Goal: Task Accomplishment & Management: Complete application form

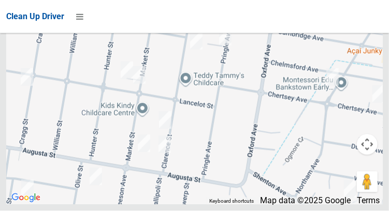
scroll to position [8705, 0]
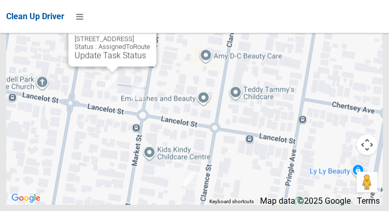
click at [150, 35] on button "Close" at bounding box center [137, 22] width 25 height 25
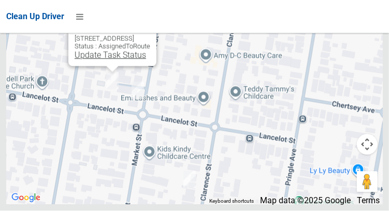
click at [75, 60] on link "Update Task Status" at bounding box center [110, 55] width 71 height 10
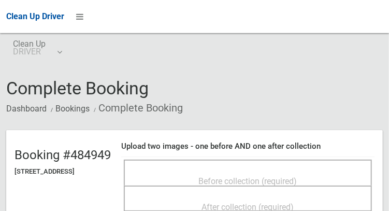
click at [290, 176] on span "Before collection (required)" at bounding box center [248, 181] width 98 height 10
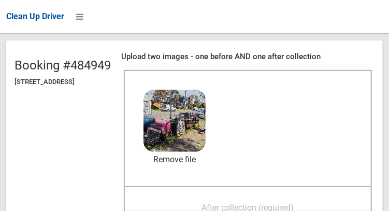
scroll to position [90, 0]
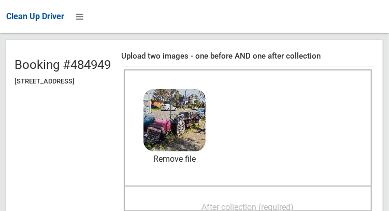
click at [294, 203] on span "After collection (required)" at bounding box center [248, 207] width 92 height 10
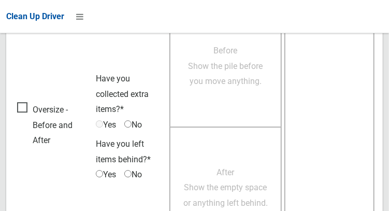
scroll to position [934, 0]
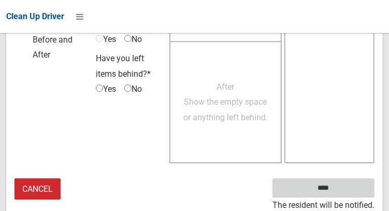
click at [338, 194] on input "****" at bounding box center [323, 187] width 102 height 19
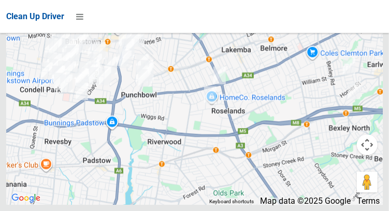
scroll to position [8705, 0]
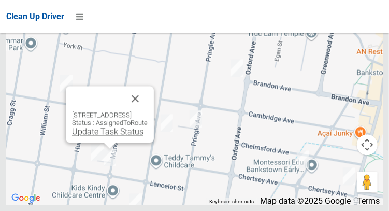
click at [107, 136] on link "Update Task Status" at bounding box center [107, 131] width 71 height 10
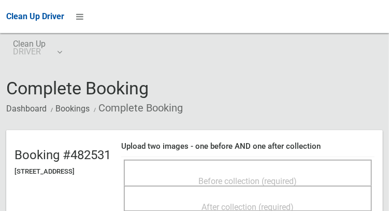
click at [249, 176] on span "Before collection (required)" at bounding box center [248, 181] width 98 height 10
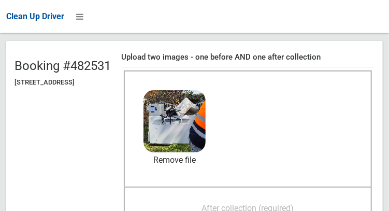
scroll to position [96, 0]
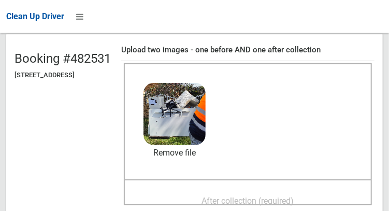
click at [277, 196] on span "After collection (required)" at bounding box center [248, 201] width 92 height 10
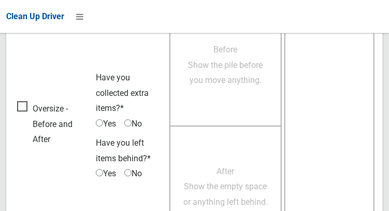
scroll to position [934, 0]
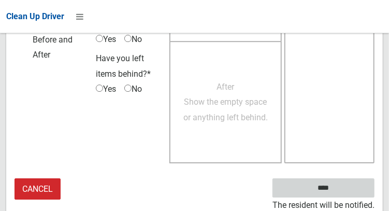
click at [338, 190] on input "****" at bounding box center [323, 187] width 102 height 19
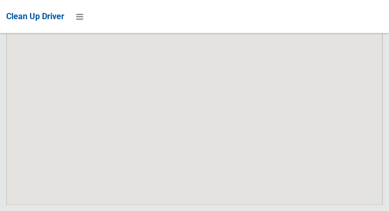
scroll to position [8705, 0]
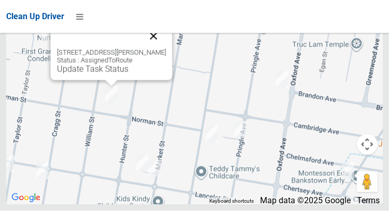
click at [165, 49] on button "Close" at bounding box center [153, 36] width 25 height 25
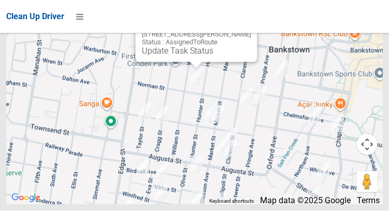
click at [250, 31] on button "Close" at bounding box center [238, 18] width 25 height 25
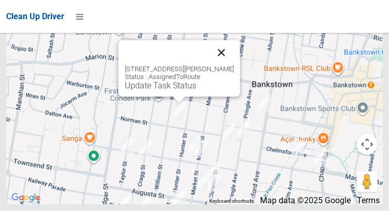
click at [233, 65] on button "Close" at bounding box center [221, 52] width 25 height 25
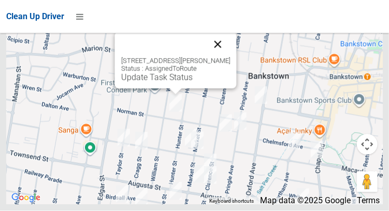
click at [230, 57] on button "Close" at bounding box center [217, 44] width 25 height 25
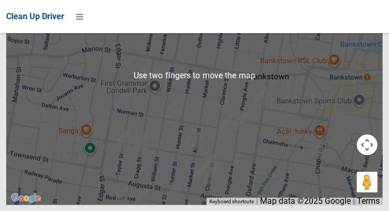
scroll to position [8656, 0]
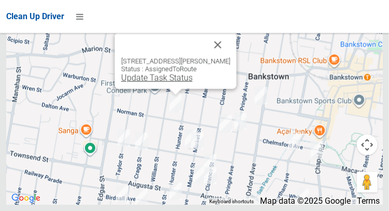
click at [161, 82] on link "Update Task Status" at bounding box center [156, 77] width 71 height 10
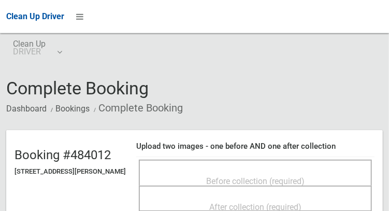
click at [298, 176] on span "Before collection (required)" at bounding box center [255, 181] width 98 height 10
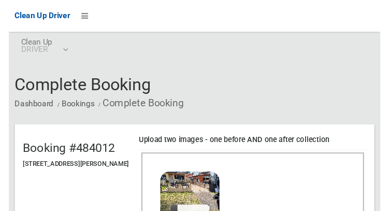
scroll to position [68, 0]
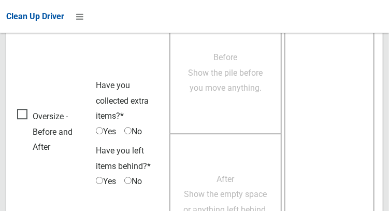
scroll to position [934, 0]
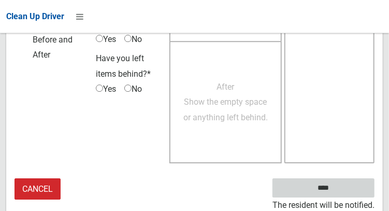
click at [338, 193] on input "****" at bounding box center [323, 187] width 102 height 19
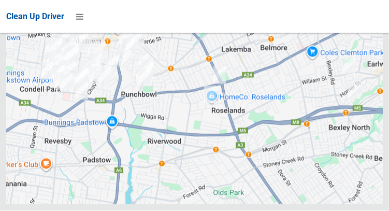
scroll to position [8705, 0]
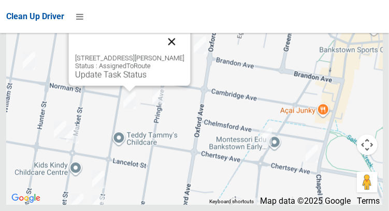
click at [184, 54] on button "Close" at bounding box center [171, 41] width 25 height 25
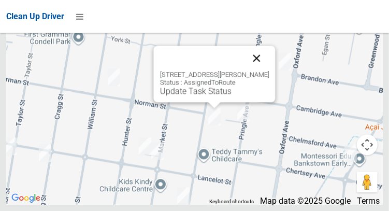
click at [269, 70] on button "Close" at bounding box center [256, 58] width 25 height 25
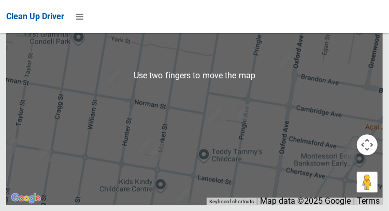
scroll to position [8700, 0]
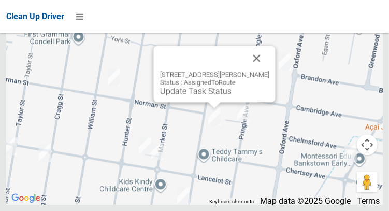
click at [207, 102] on div "64 Clarence Street, CONDELL PARK NSW 2200 Status : AssignedToRoute Update Task …" at bounding box center [214, 74] width 122 height 56
click at [199, 96] on link "Update Task Status" at bounding box center [194, 91] width 71 height 10
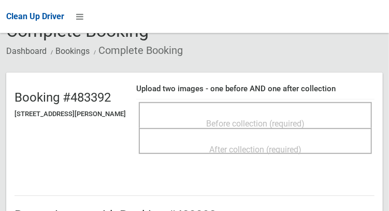
scroll to position [58, 0]
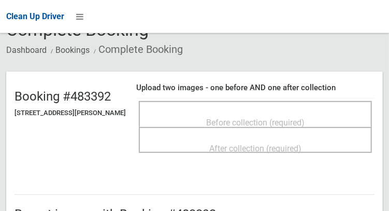
click at [278, 119] on span "Before collection (required)" at bounding box center [255, 122] width 98 height 10
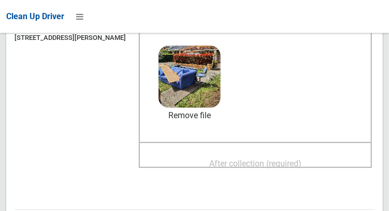
scroll to position [134, 0]
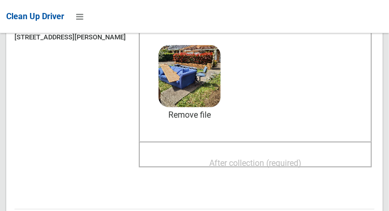
click at [301, 158] on span "After collection (required)" at bounding box center [255, 163] width 92 height 10
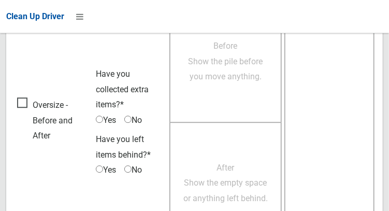
scroll to position [934, 0]
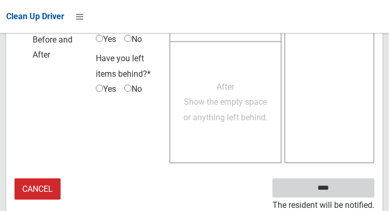
click at [338, 193] on input "****" at bounding box center [323, 187] width 102 height 19
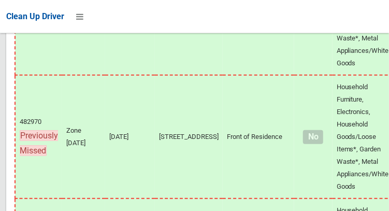
scroll to position [8705, 0]
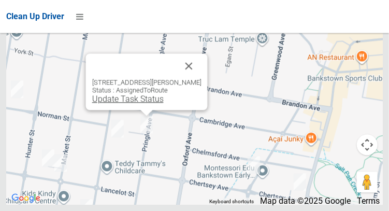
click at [144, 103] on link "Update Task Status" at bounding box center [127, 99] width 71 height 10
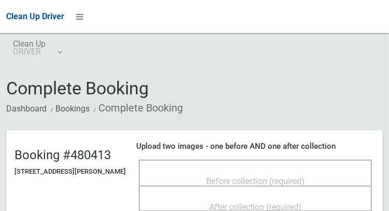
click at [304, 176] on span "Before collection (required)" at bounding box center [255, 181] width 98 height 10
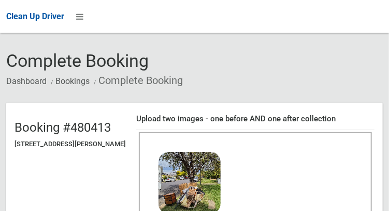
scroll to position [99, 0]
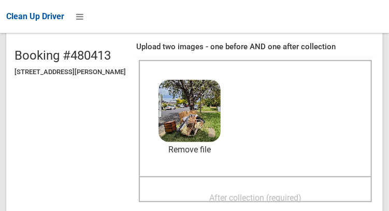
click at [273, 200] on span "After collection (required)" at bounding box center [255, 197] width 92 height 10
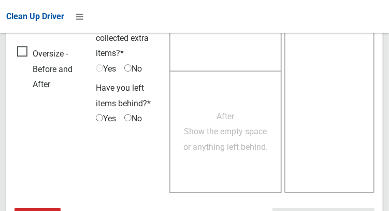
scroll to position [934, 0]
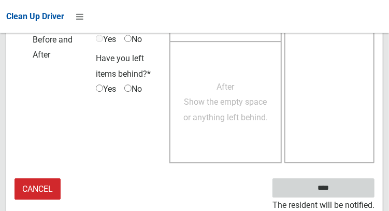
click at [338, 185] on input "****" at bounding box center [323, 187] width 102 height 19
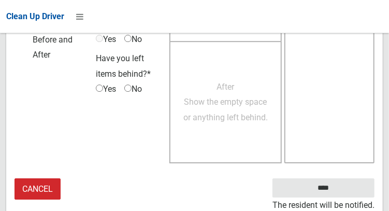
click at [345, 164] on td at bounding box center [329, 40] width 90 height 249
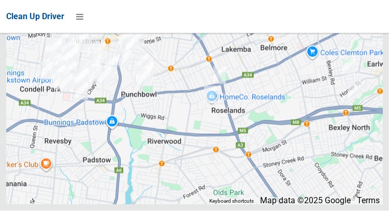
scroll to position [8705, 0]
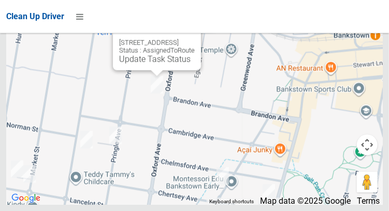
click at [195, 38] on button "Close" at bounding box center [182, 25] width 25 height 25
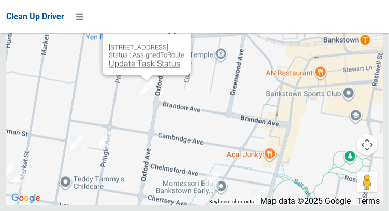
click at [145, 68] on link "Update Task Status" at bounding box center [144, 63] width 71 height 10
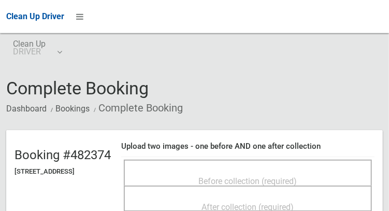
click at [245, 176] on span "Before collection (required)" at bounding box center [248, 181] width 98 height 10
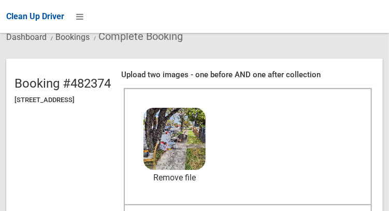
scroll to position [80, 0]
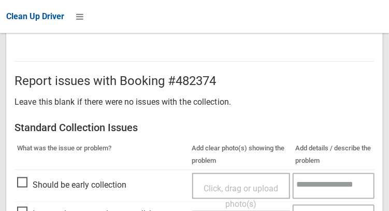
scroll to position [934, 0]
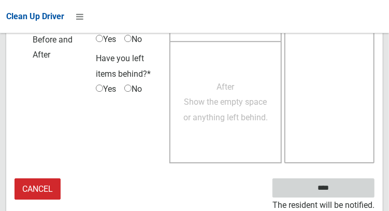
click at [338, 194] on input "****" at bounding box center [323, 187] width 102 height 19
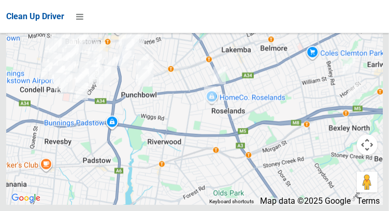
scroll to position [8705, 0]
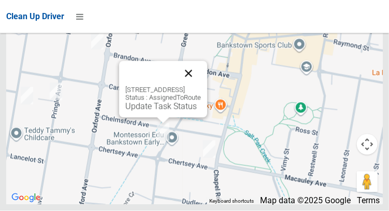
click at [201, 86] on button "Close" at bounding box center [188, 73] width 25 height 25
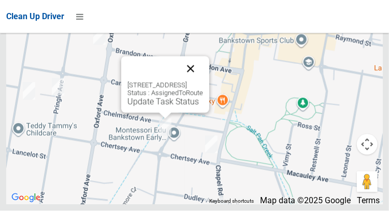
click at [203, 81] on button "Close" at bounding box center [190, 68] width 25 height 25
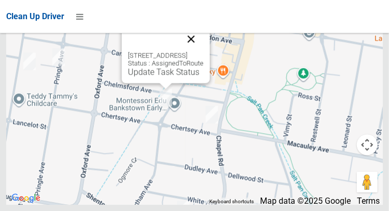
click at [203, 51] on button "Close" at bounding box center [191, 38] width 25 height 25
click at [150, 83] on div "85 Northam Avenue, BANKSTOWN NSW 2200 Status : AssignedToRoute Update Task Stat…" at bounding box center [166, 54] width 88 height 56
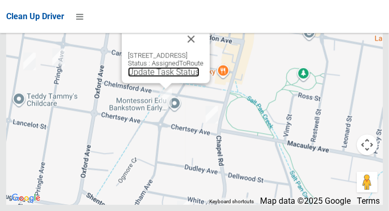
click at [155, 77] on link "Update Task Status" at bounding box center [163, 72] width 71 height 10
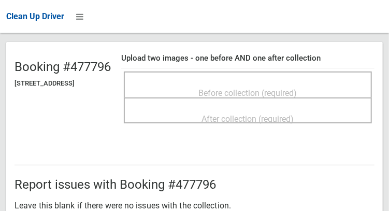
scroll to position [88, 0]
click at [281, 87] on span "Before collection (required)" at bounding box center [248, 92] width 98 height 10
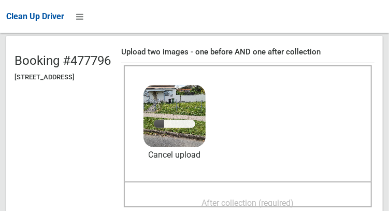
scroll to position [140, 0]
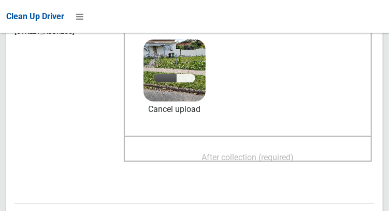
click at [272, 155] on span "After collection (required)" at bounding box center [248, 157] width 92 height 10
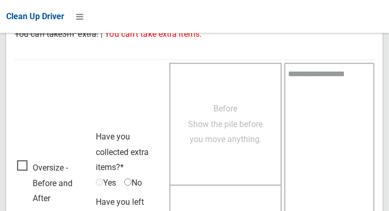
scroll to position [934, 0]
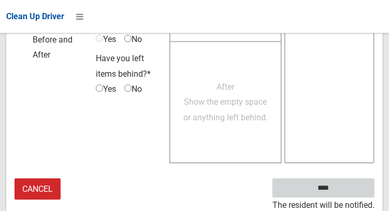
click at [338, 191] on input "****" at bounding box center [323, 187] width 102 height 19
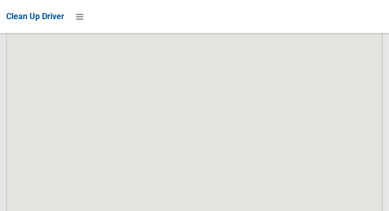
scroll to position [8705, 0]
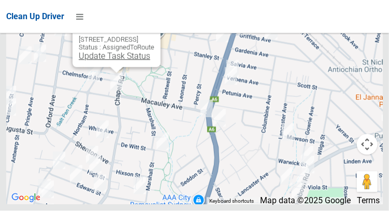
click at [102, 61] on link "Update Task Status" at bounding box center [114, 56] width 71 height 10
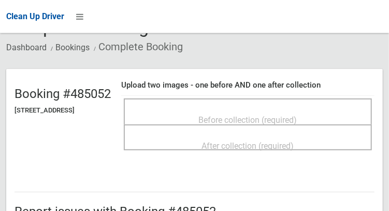
scroll to position [62, 0]
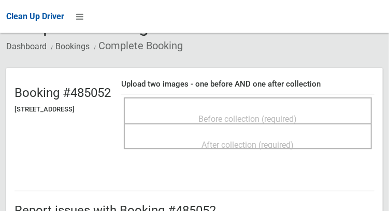
click at [297, 114] on span "Before collection (required)" at bounding box center [248, 119] width 98 height 10
click at [278, 114] on span "Before collection (required)" at bounding box center [248, 119] width 98 height 10
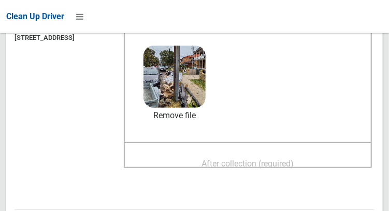
scroll to position [135, 0]
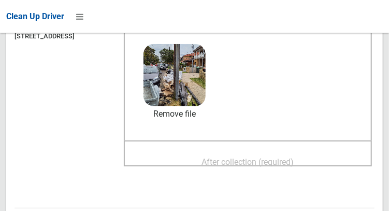
click at [294, 157] on span "After collection (required)" at bounding box center [248, 162] width 92 height 10
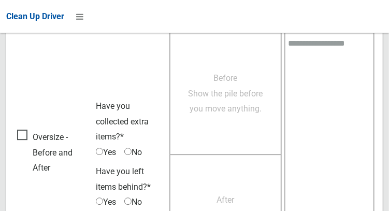
scroll to position [934, 0]
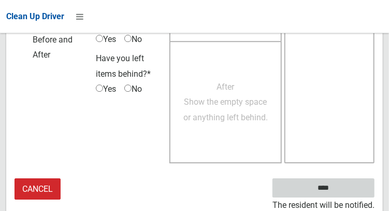
click at [344, 184] on input "****" at bounding box center [323, 187] width 102 height 19
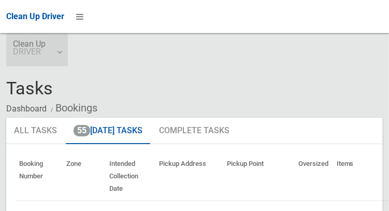
click at [65, 57] on link "Clean Up DRIVER" at bounding box center [37, 49] width 62 height 33
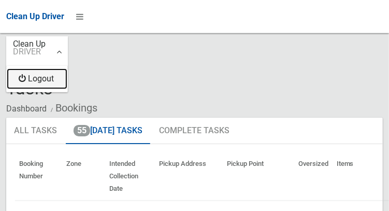
click at [53, 79] on link "Logout" at bounding box center [37, 78] width 61 height 21
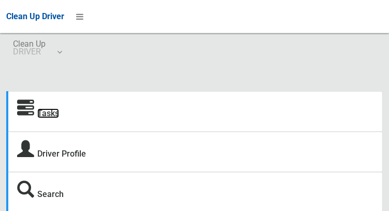
click at [51, 114] on link "Tasks" at bounding box center [48, 113] width 22 height 10
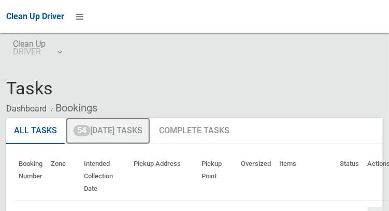
click at [142, 128] on link "54 Today's Tasks" at bounding box center [108, 130] width 84 height 27
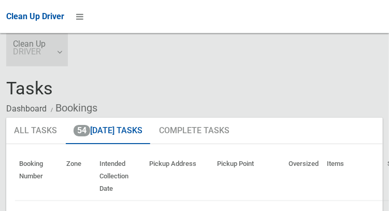
click at [60, 51] on link "Clean Up DRIVER" at bounding box center [37, 49] width 62 height 33
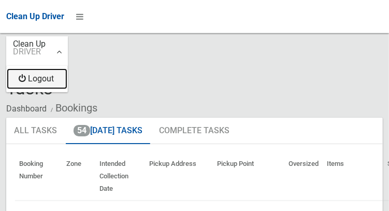
click at [50, 83] on link "Logout" at bounding box center [37, 78] width 61 height 21
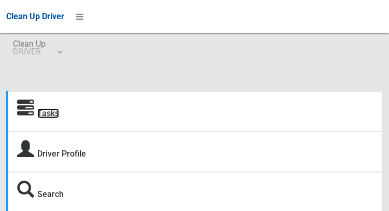
click at [58, 116] on link "Tasks" at bounding box center [48, 113] width 22 height 10
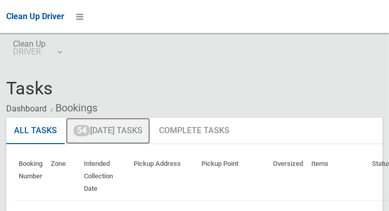
click at [124, 133] on link "54 [DATE] Tasks" at bounding box center [108, 130] width 84 height 27
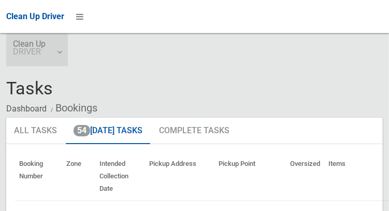
click at [56, 55] on link "Clean Up DRIVER" at bounding box center [37, 49] width 62 height 33
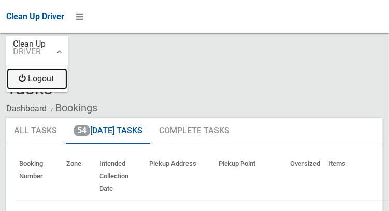
click at [53, 81] on link "Logout" at bounding box center [37, 78] width 61 height 21
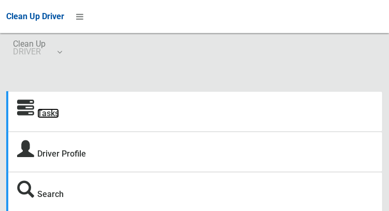
click at [58, 111] on link "Tasks" at bounding box center [48, 113] width 22 height 10
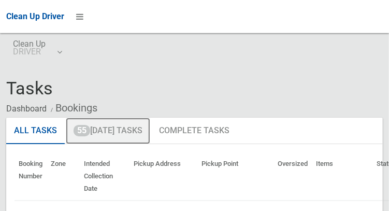
click at [123, 135] on link "55 Today's Tasks" at bounding box center [108, 130] width 84 height 27
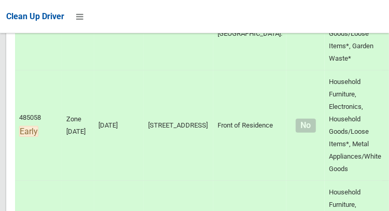
scroll to position [1270, 0]
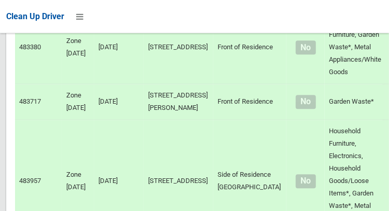
scroll to position [1875, 0]
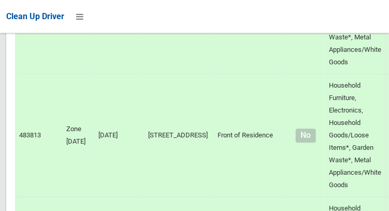
scroll to position [2045, 0]
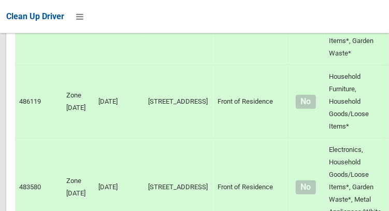
scroll to position [2484, 0]
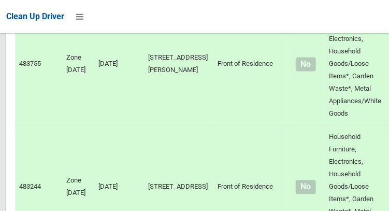
scroll to position [2953, 0]
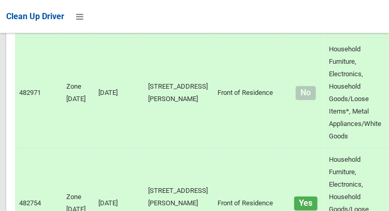
scroll to position [3290, 0]
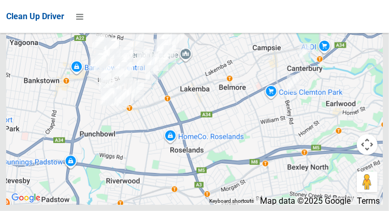
scroll to position [6594, 0]
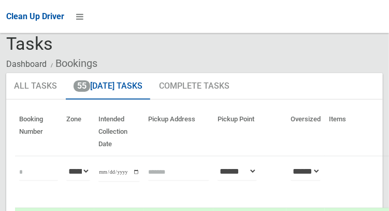
scroll to position [0, 0]
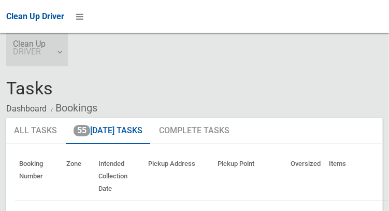
click at [63, 52] on link "Clean Up DRIVER" at bounding box center [37, 49] width 62 height 33
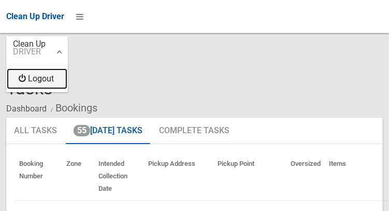
click at [53, 83] on link "Logout" at bounding box center [37, 78] width 61 height 21
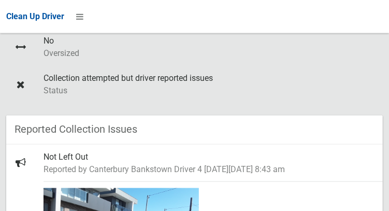
scroll to position [324, 0]
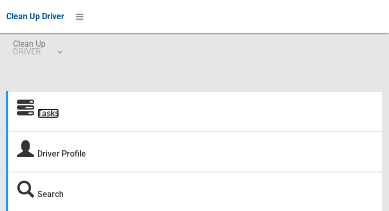
click at [50, 117] on link "Tasks" at bounding box center [48, 113] width 22 height 10
